Goal: Task Accomplishment & Management: Complete application form

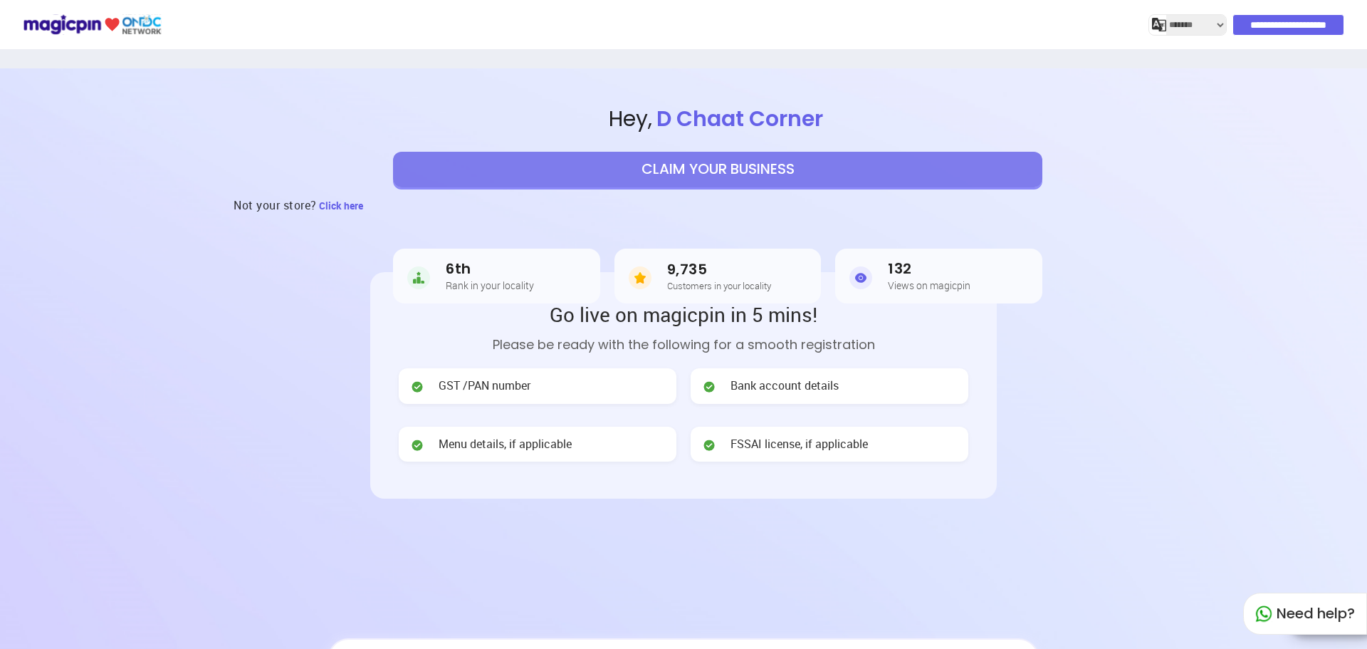
select select "*******"
click at [856, 181] on button "CLAIM YOUR BUSINESS" at bounding box center [717, 170] width 649 height 36
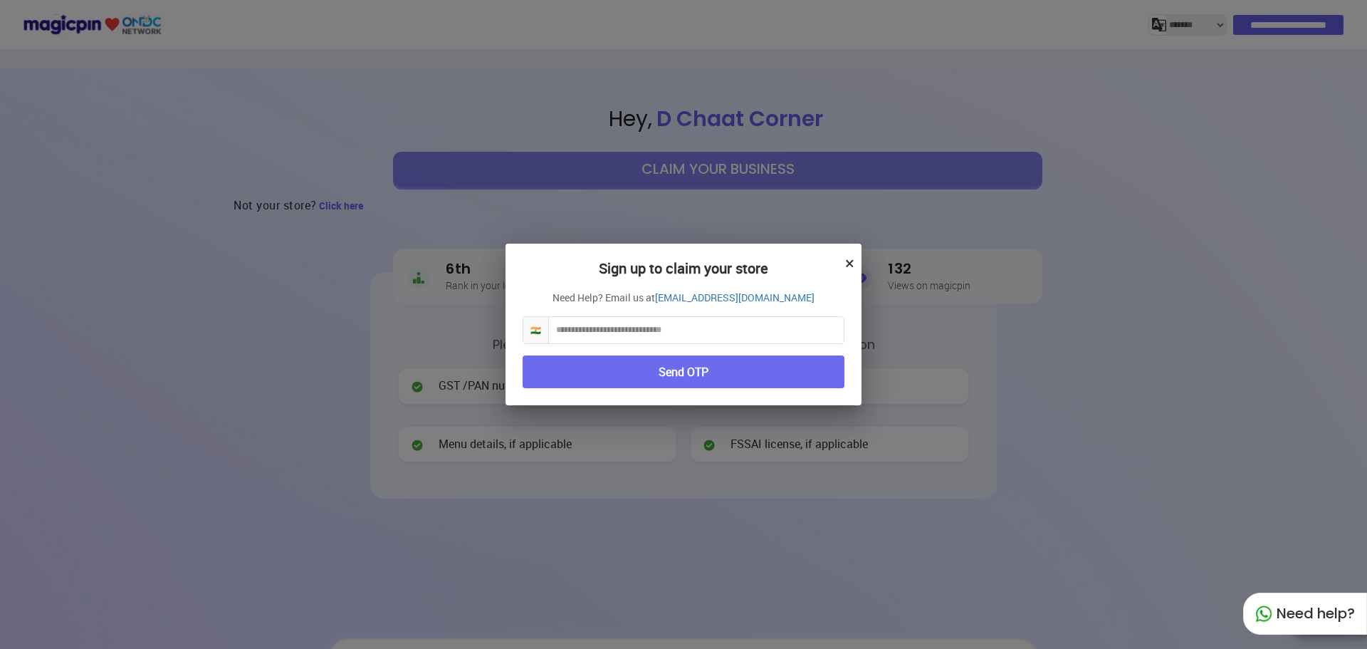
click at [716, 317] on input "text" at bounding box center [696, 330] width 295 height 26
click at [739, 331] on input "text" at bounding box center [696, 330] width 295 height 26
type input "**********"
click at [803, 384] on button "Send OTP" at bounding box center [684, 371] width 322 height 33
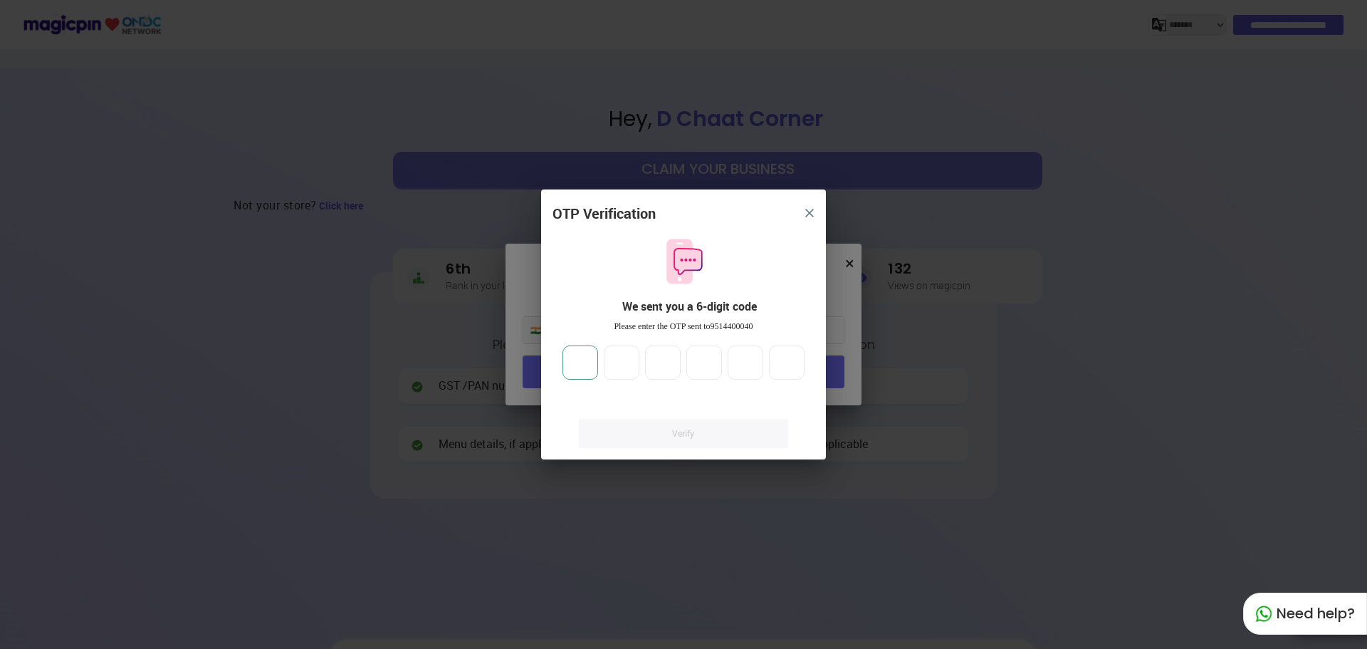
click at [572, 355] on input "number" at bounding box center [581, 362] width 36 height 34
type input "*"
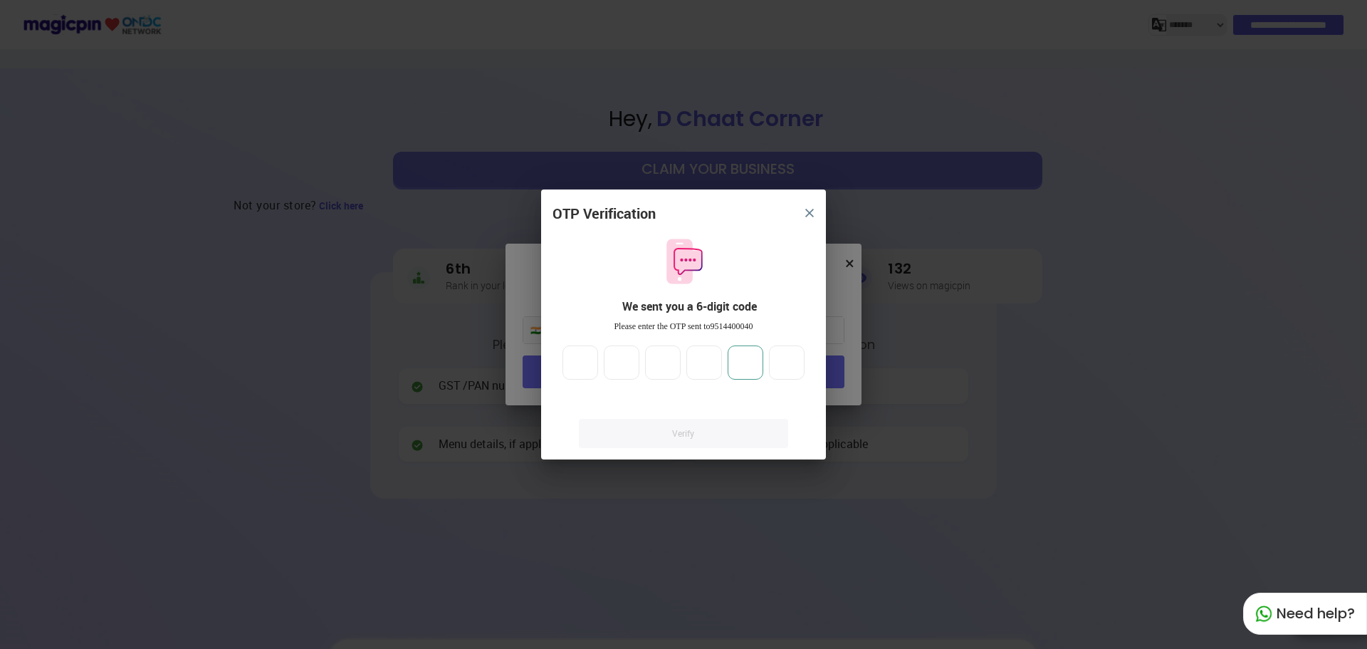
type input "*"
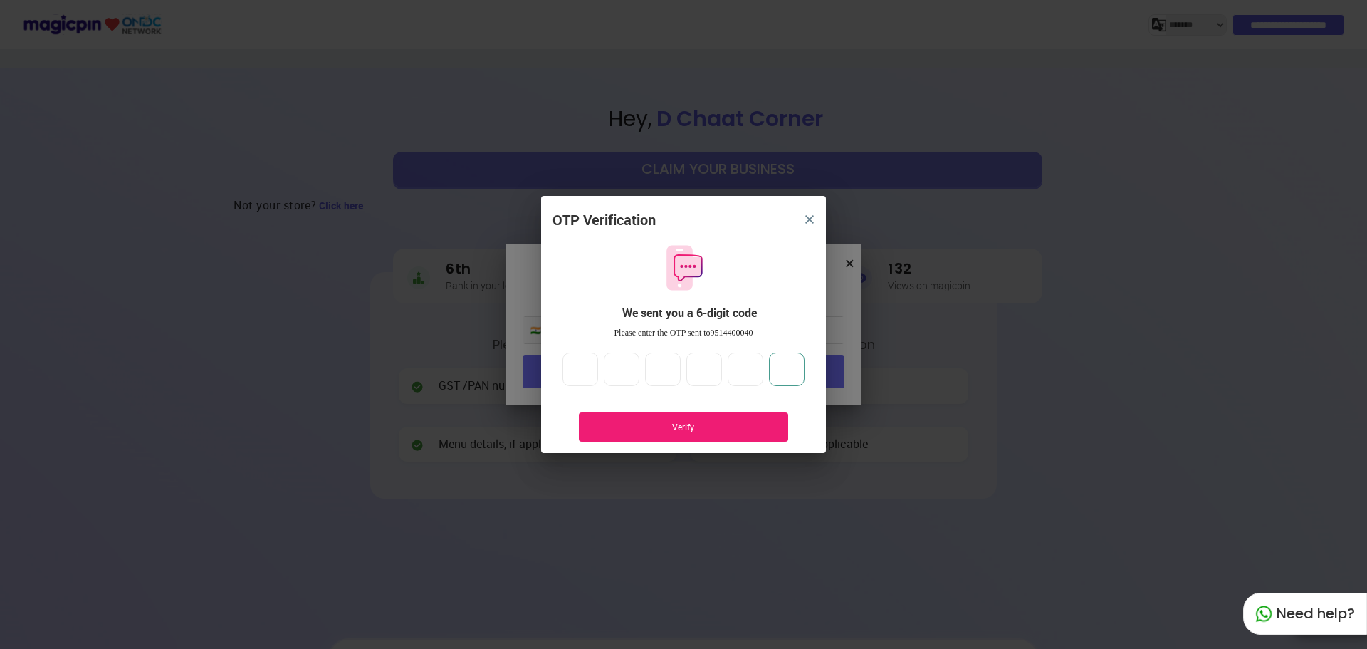
type input "*"
click at [624, 419] on div "Verify" at bounding box center [683, 426] width 209 height 29
